Goal: Transaction & Acquisition: Purchase product/service

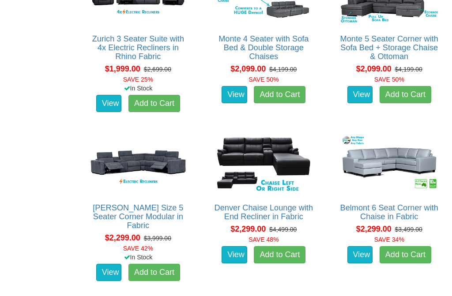
scroll to position [1389, 0]
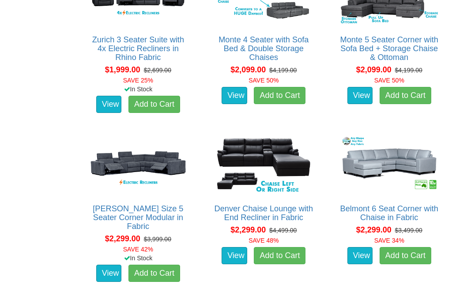
click at [105, 206] on link "Marlow King Size 5 Seater Corner Modular in Fabric" at bounding box center [138, 217] width 91 height 26
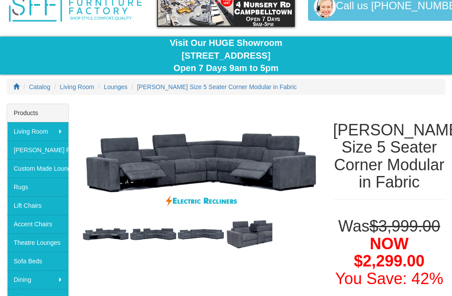
scroll to position [45, 0]
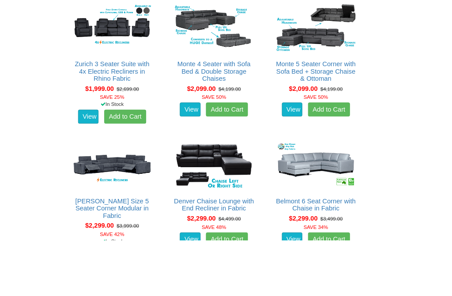
scroll to position [1391, 0]
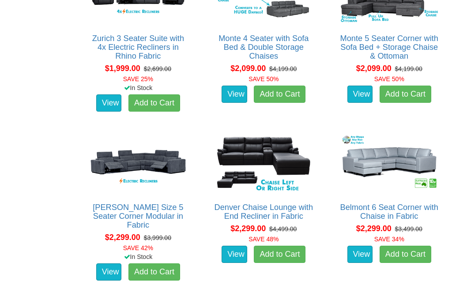
click at [407, 190] on img at bounding box center [389, 162] width 102 height 63
click at [364, 246] on link "View" at bounding box center [360, 255] width 26 height 18
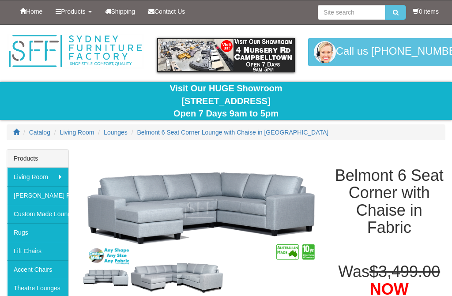
click at [373, 140] on div "Catalog Living Room Lounges [GEOGRAPHIC_DATA] with Chaise in [GEOGRAPHIC_DATA]" at bounding box center [226, 137] width 452 height 25
